Goal: Task Accomplishment & Management: Use online tool/utility

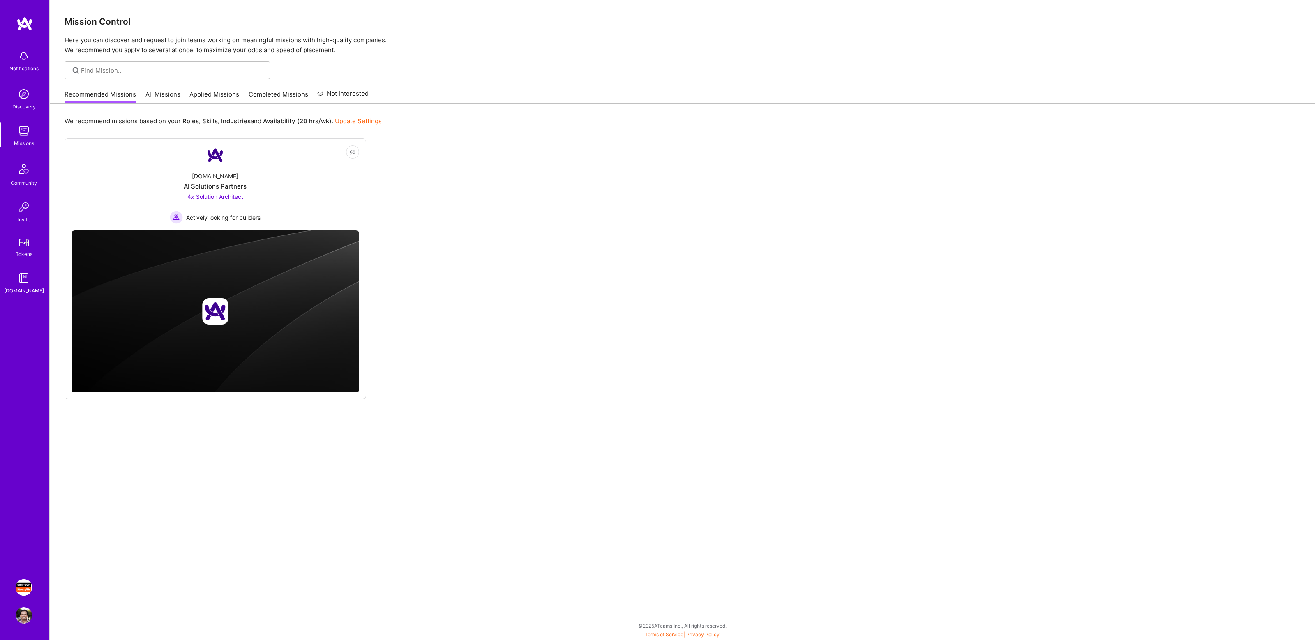
click at [23, 585] on img at bounding box center [24, 588] width 16 height 16
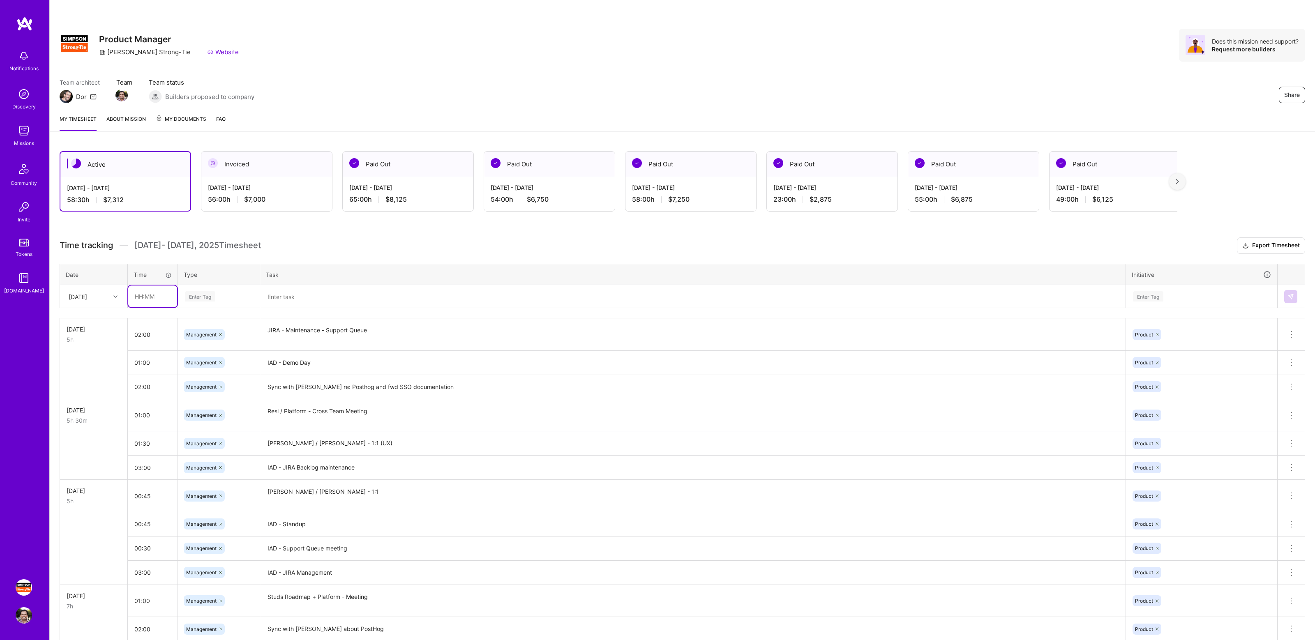
click at [152, 298] on input "text" at bounding box center [152, 297] width 49 height 22
type input "02:00"
type input "mana"
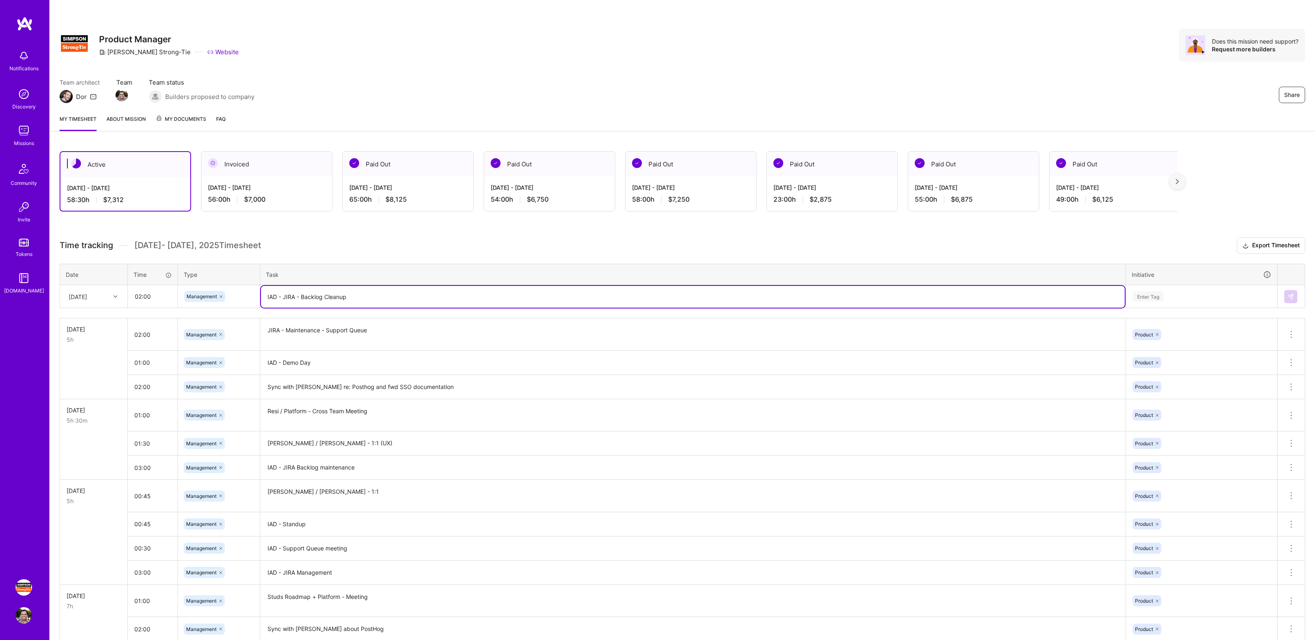
type textarea "IAD - JIRA - Backlog Cleanup"
click at [1172, 286] on div "Enter Tag" at bounding box center [1202, 296] width 150 height 21
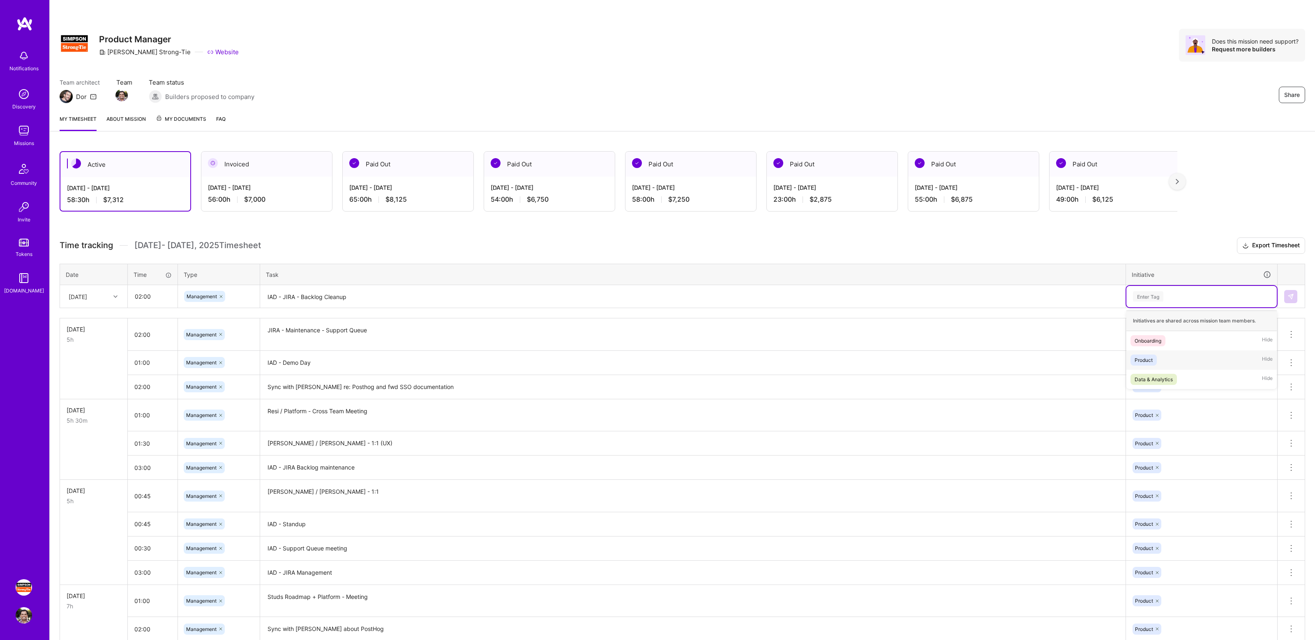
click at [1159, 356] on div "Product Hide" at bounding box center [1202, 360] width 150 height 19
click at [1295, 296] on button at bounding box center [1290, 296] width 13 height 13
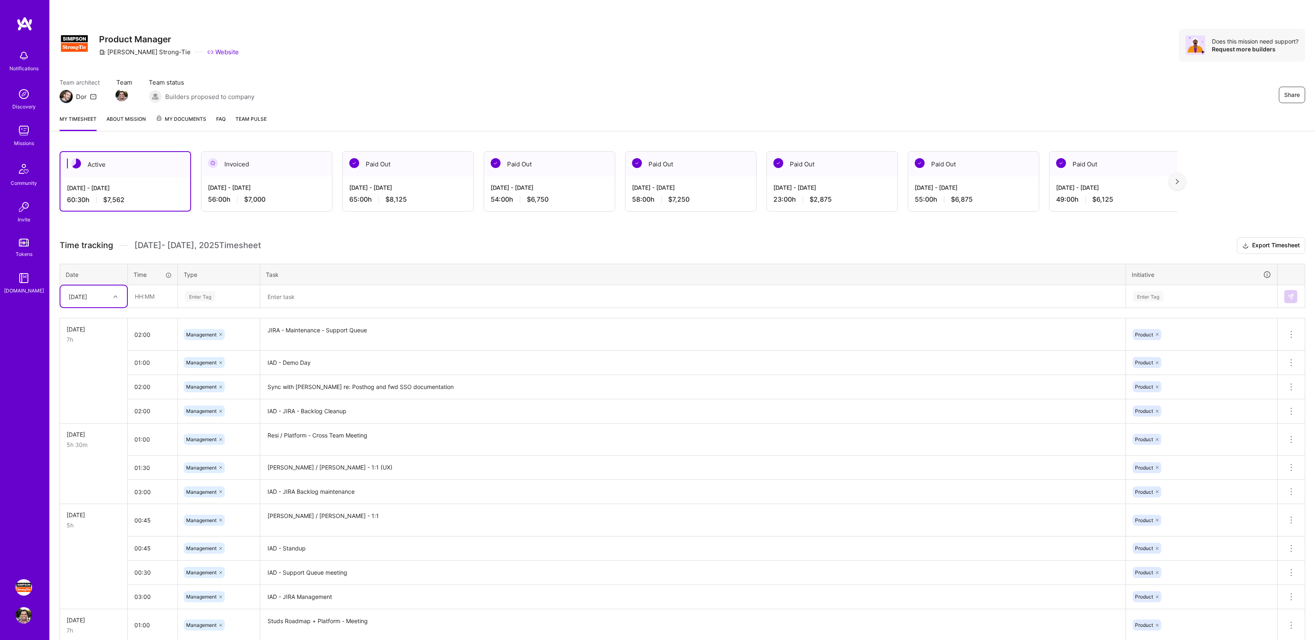
click at [1132, 84] on div "Team architect Dor Team Team status Builders proposed to company Share" at bounding box center [683, 90] width 1246 height 25
click at [1163, 100] on div "Share" at bounding box center [1212, 95] width 185 height 16
click at [1099, 80] on div "Team architect Dor Team Team status Builders proposed to company Share" at bounding box center [683, 90] width 1246 height 25
click at [1154, 77] on div "Share Product Manager [PERSON_NAME]-Tie Website Does this mission need support?…" at bounding box center [682, 54] width 1265 height 108
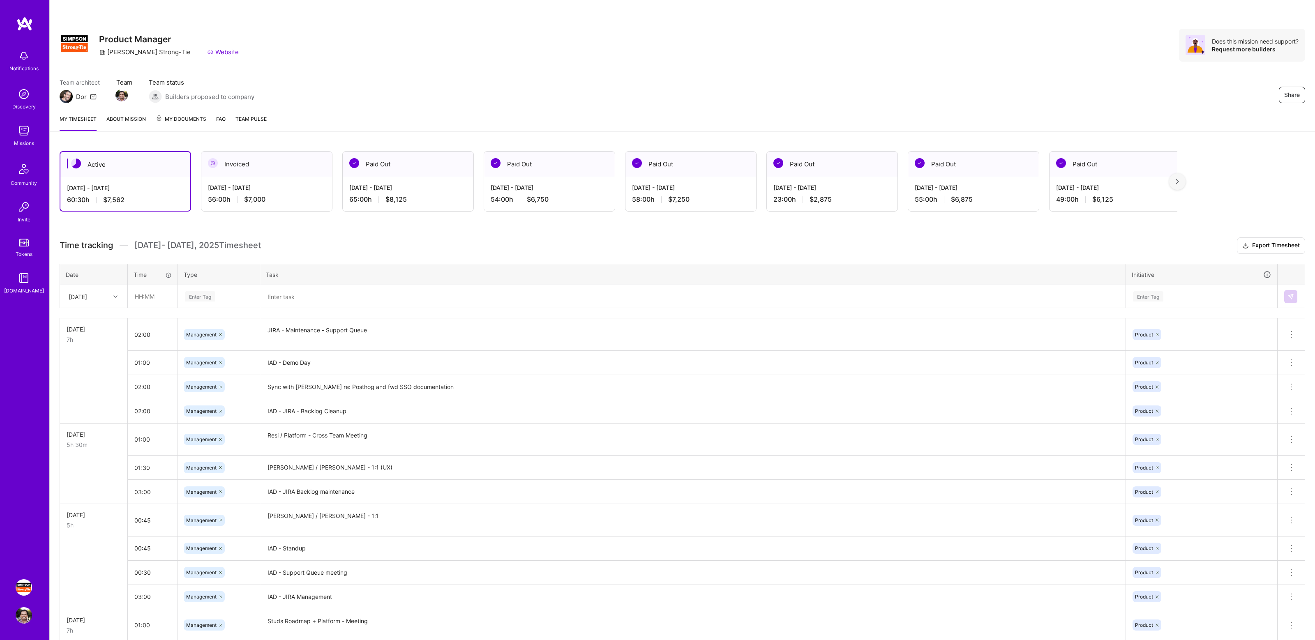
click at [1176, 77] on div "Share Product Manager [PERSON_NAME]-Tie Website Does this mission need support?…" at bounding box center [682, 54] width 1265 height 108
